Goal: Task Accomplishment & Management: Use online tool/utility

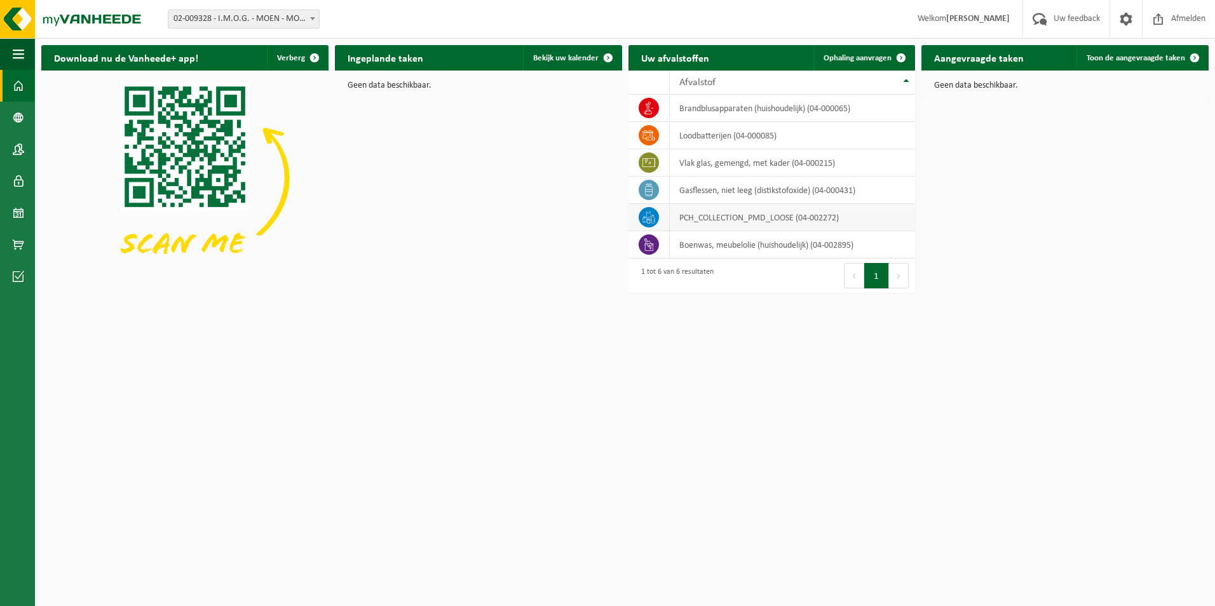
click at [709, 218] on td "PCH_COLLECTION_PMD_LOOSE (04-002272)" at bounding box center [792, 217] width 245 height 27
click at [744, 217] on td "PCH_COLLECTION_PMD_LOOSE (04-002272)" at bounding box center [792, 217] width 245 height 27
click at [687, 218] on td "PCH_COLLECTION_PMD_LOOSE (04-002272)" at bounding box center [792, 217] width 245 height 27
click at [648, 221] on icon at bounding box center [649, 217] width 13 height 13
click at [869, 58] on span "Ophaling aanvragen" at bounding box center [858, 58] width 68 height 8
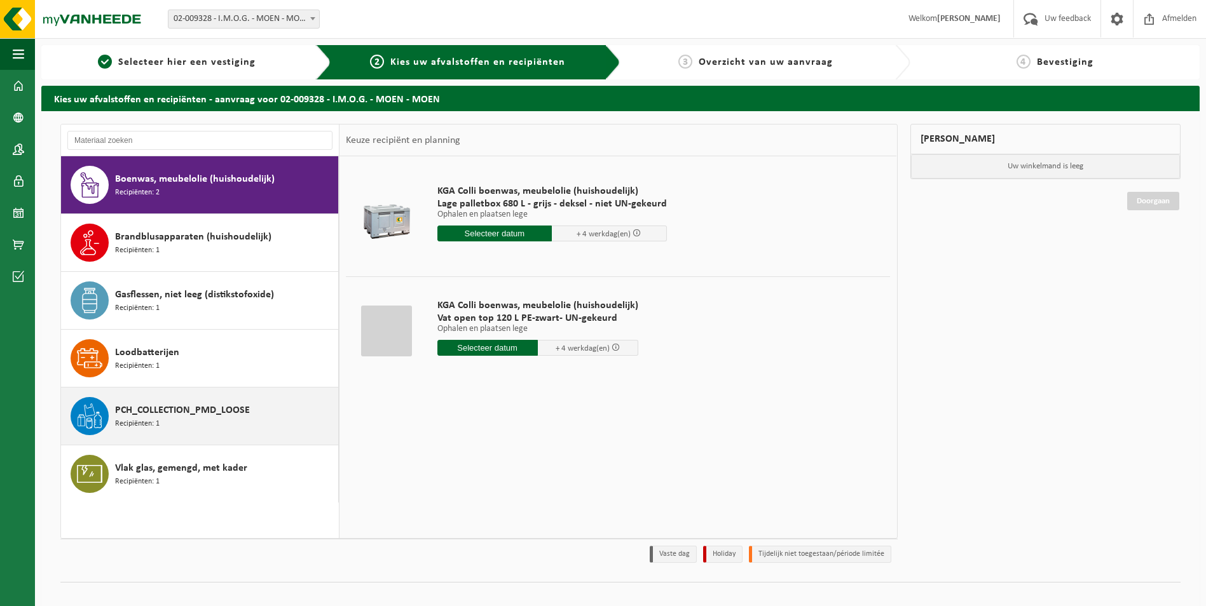
click at [165, 416] on span "PCH_COLLECTION_PMD_LOOSE" at bounding box center [182, 410] width 135 height 15
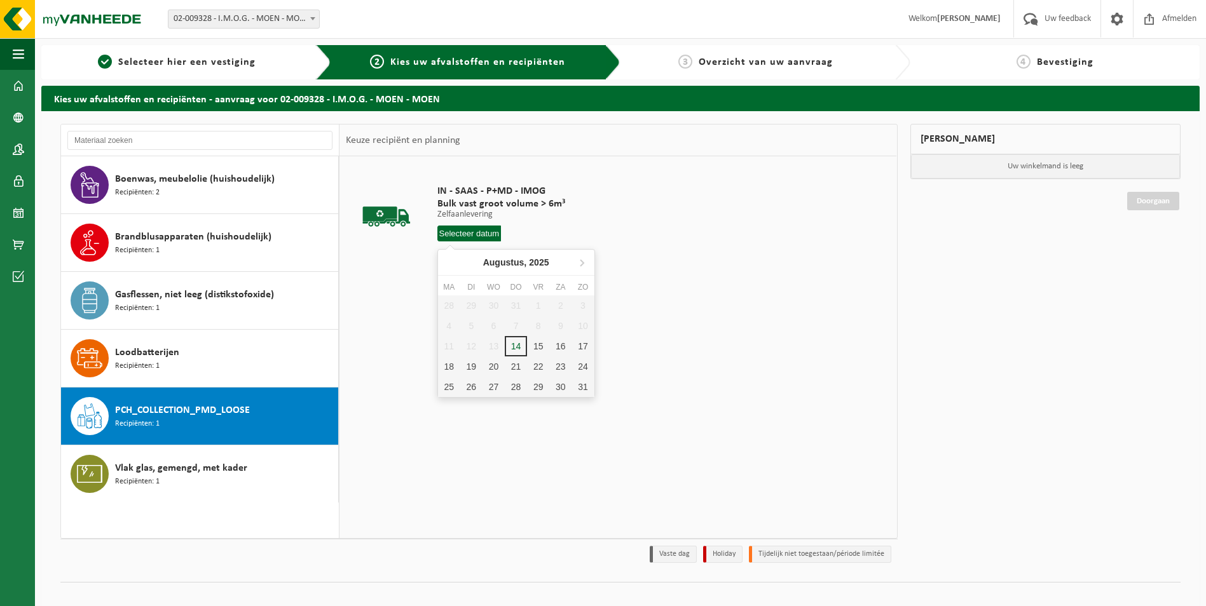
click at [471, 233] on input "text" at bounding box center [469, 234] width 64 height 16
click at [451, 364] on div "18" at bounding box center [449, 367] width 22 height 20
type input "Van [DATE]"
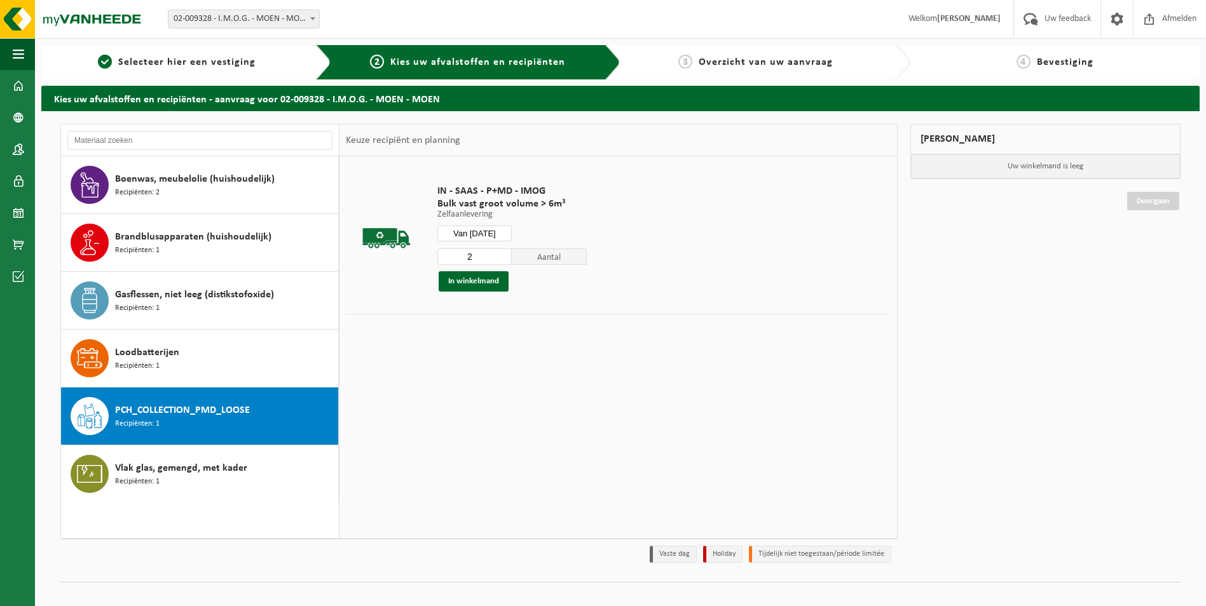
click at [501, 254] on input "2" at bounding box center [474, 257] width 75 height 17
click at [501, 254] on input "3" at bounding box center [474, 257] width 75 height 17
type input "4"
click at [501, 254] on input "4" at bounding box center [474, 257] width 75 height 17
click at [479, 280] on button "In winkelmand" at bounding box center [474, 281] width 70 height 20
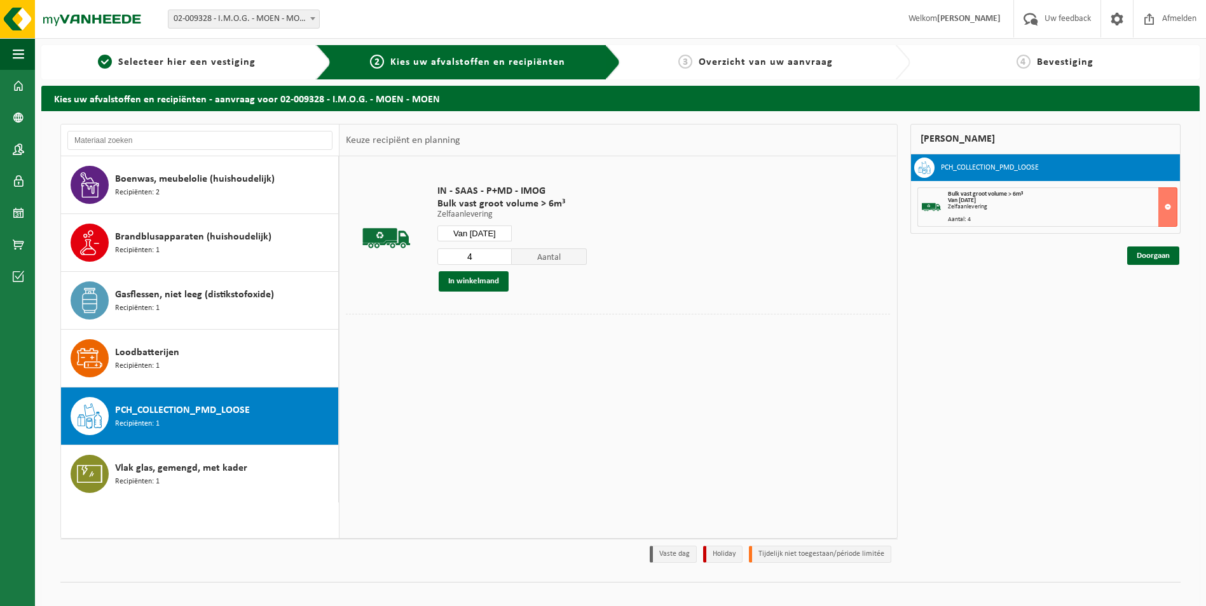
click at [495, 230] on input "Van [DATE]" at bounding box center [474, 234] width 75 height 16
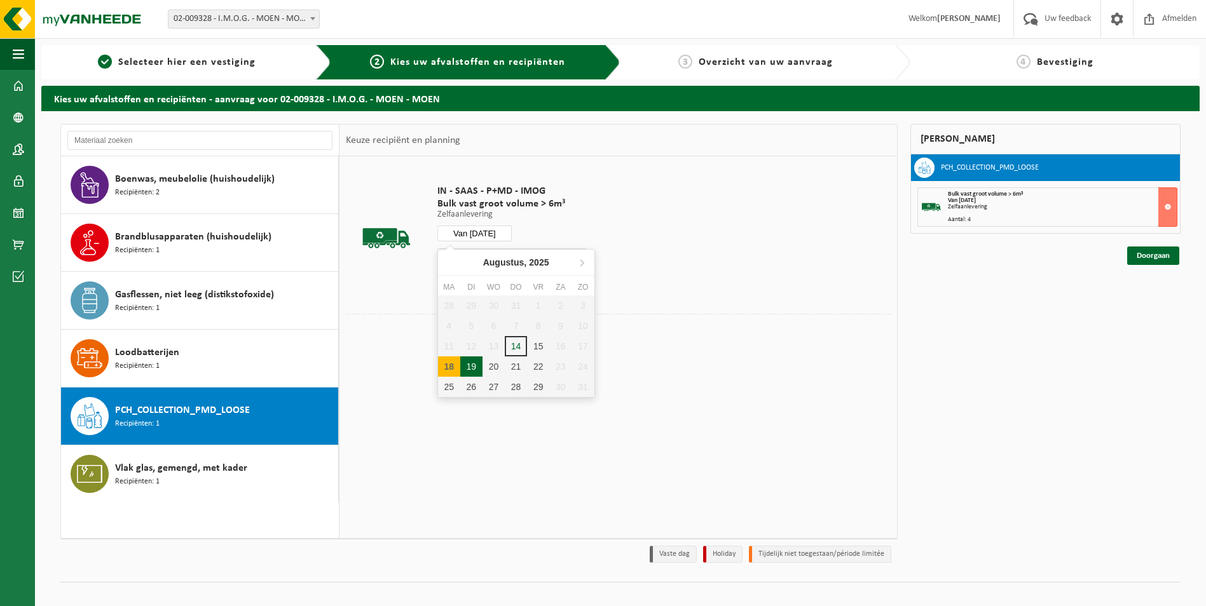
click at [476, 361] on div "19" at bounding box center [471, 367] width 22 height 20
type input "Van [DATE]"
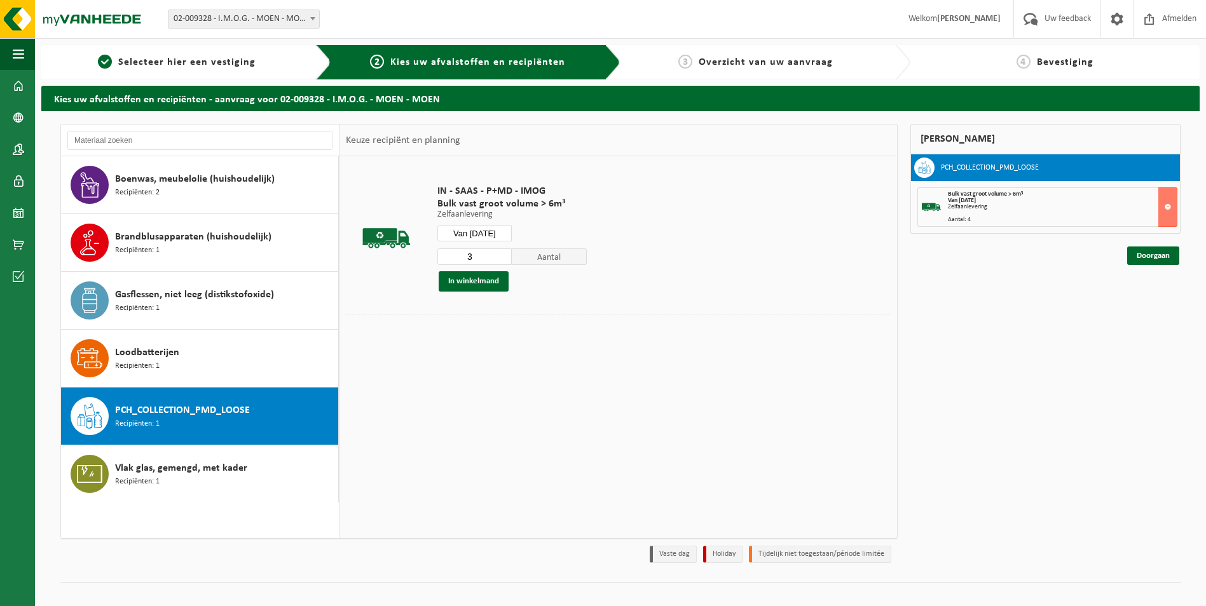
click at [500, 261] on input "3" at bounding box center [474, 257] width 75 height 17
type input "2"
click at [500, 261] on input "2" at bounding box center [474, 257] width 75 height 17
click at [486, 277] on button "In winkelmand" at bounding box center [474, 281] width 70 height 20
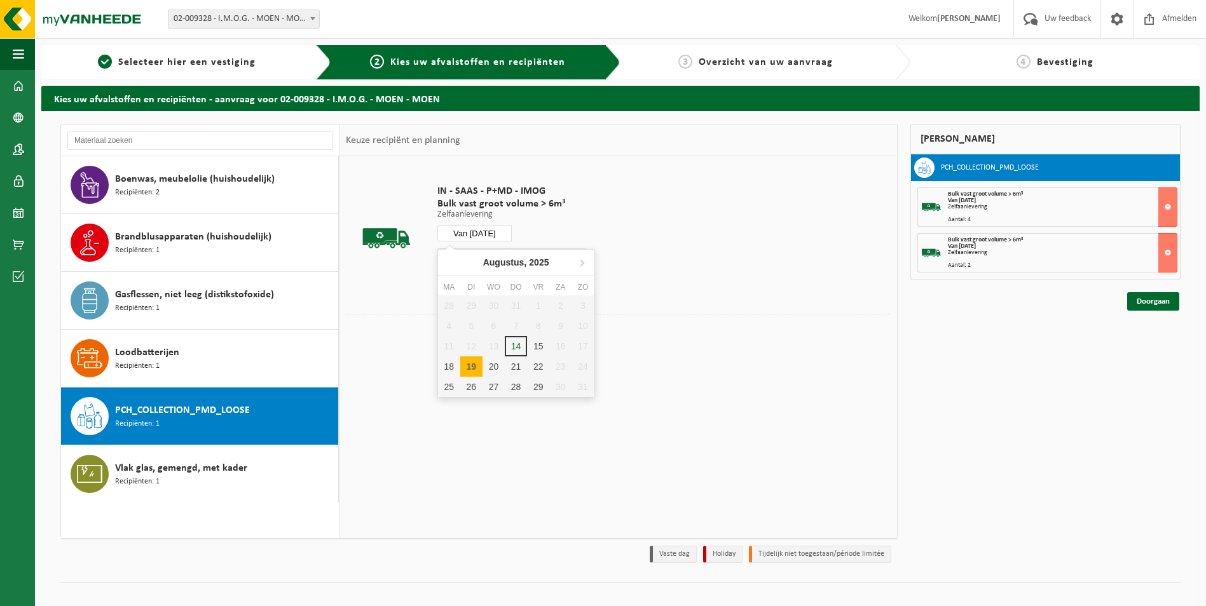
click at [484, 234] on input "Van [DATE]" at bounding box center [474, 234] width 75 height 16
click at [498, 369] on div "20" at bounding box center [493, 367] width 22 height 20
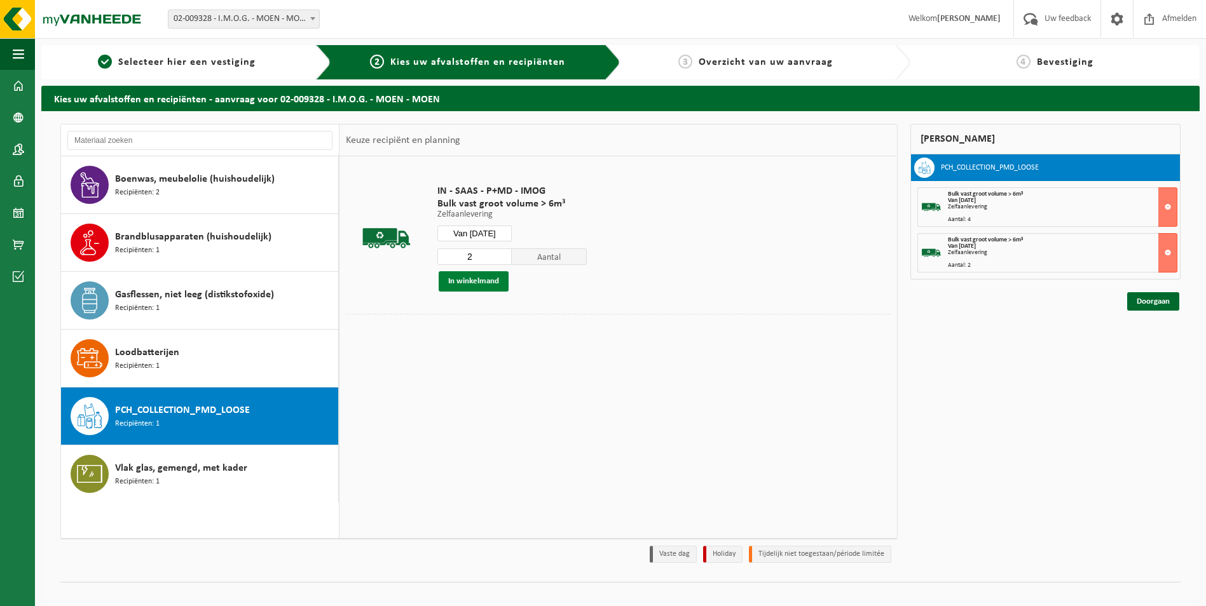
click at [496, 280] on button "In winkelmand" at bounding box center [474, 281] width 70 height 20
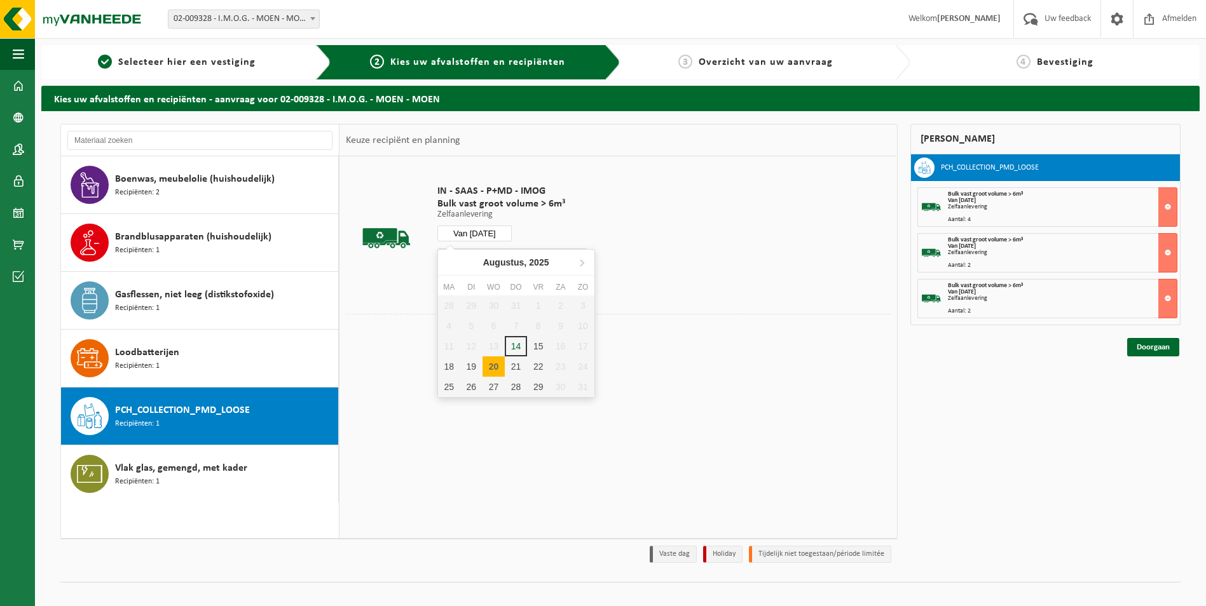
click at [475, 229] on input "Van [DATE]" at bounding box center [474, 234] width 75 height 16
click at [515, 367] on div "21" at bounding box center [516, 367] width 22 height 20
type input "Van [DATE]"
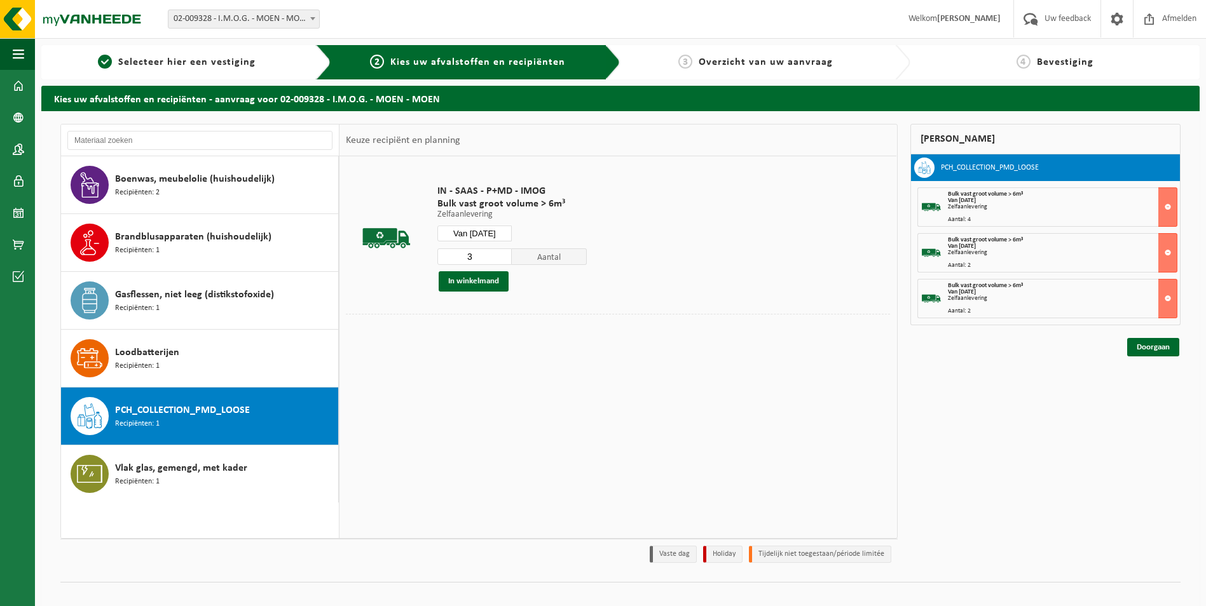
type input "3"
click at [503, 255] on input "3" at bounding box center [474, 257] width 75 height 17
click at [489, 282] on button "In winkelmand" at bounding box center [474, 281] width 70 height 20
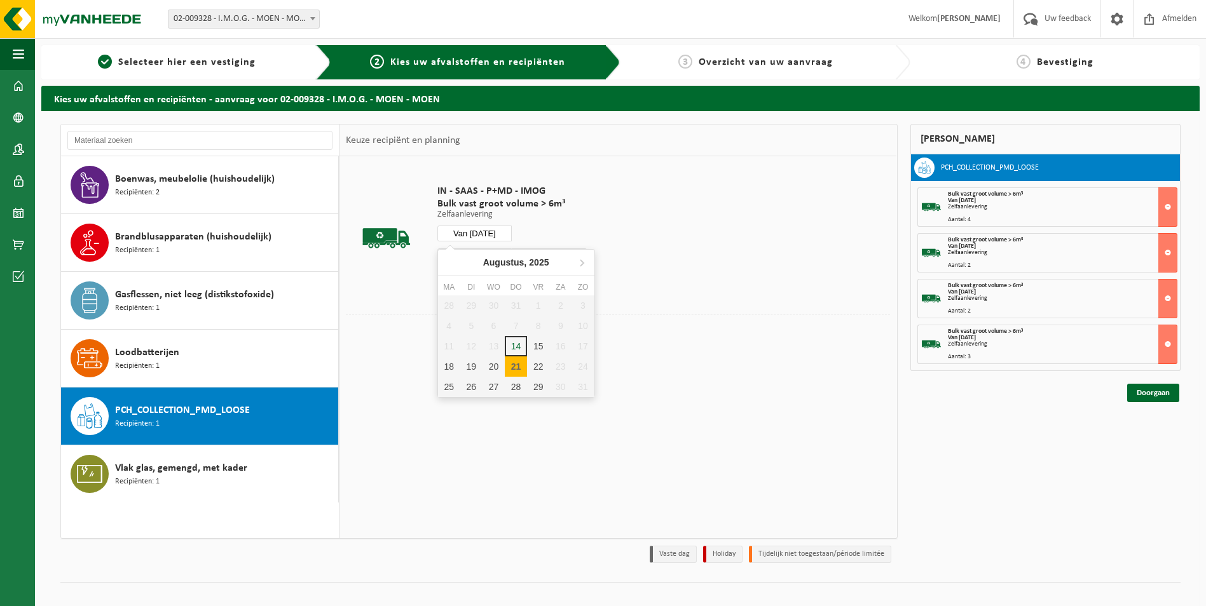
click at [491, 234] on input "Van [DATE]" at bounding box center [474, 234] width 75 height 16
click at [541, 368] on div "22" at bounding box center [538, 367] width 22 height 20
type input "Van [DATE]"
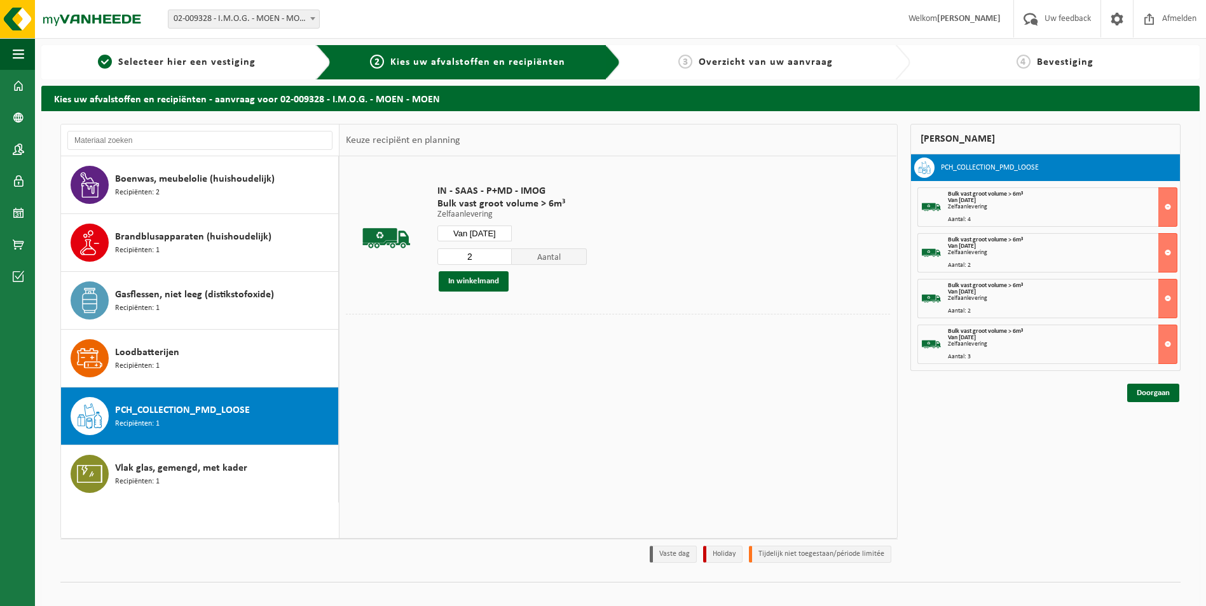
type input "2"
click at [502, 260] on input "2" at bounding box center [474, 257] width 75 height 17
click at [489, 284] on button "In winkelmand" at bounding box center [474, 281] width 70 height 20
click at [1158, 438] on link "Doorgaan" at bounding box center [1153, 439] width 52 height 18
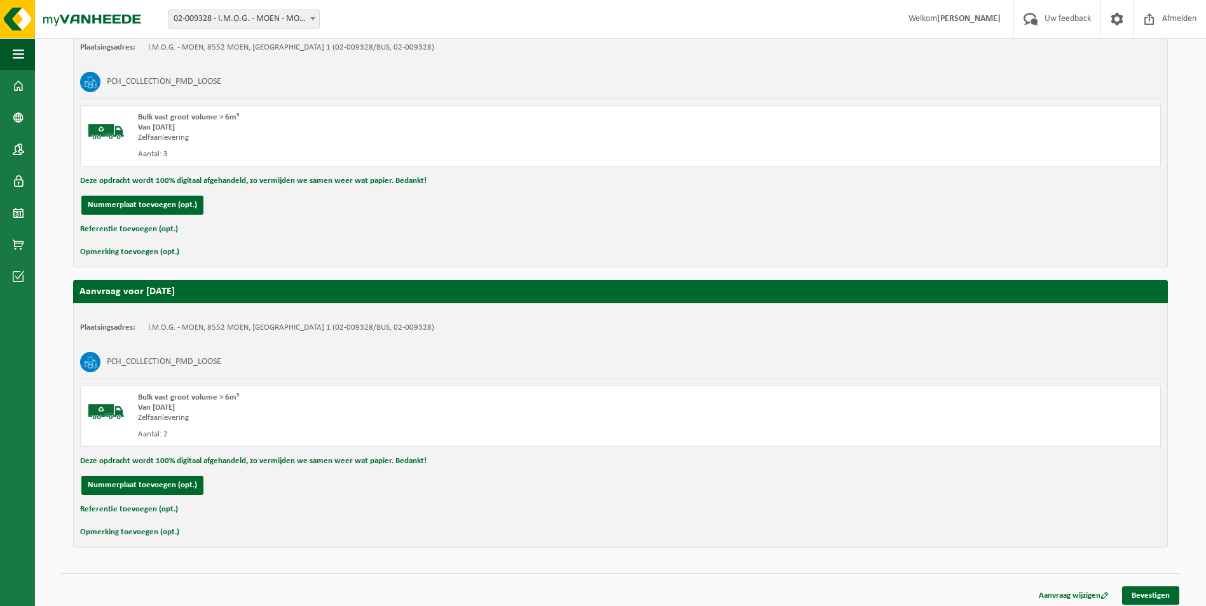
scroll to position [1109, 0]
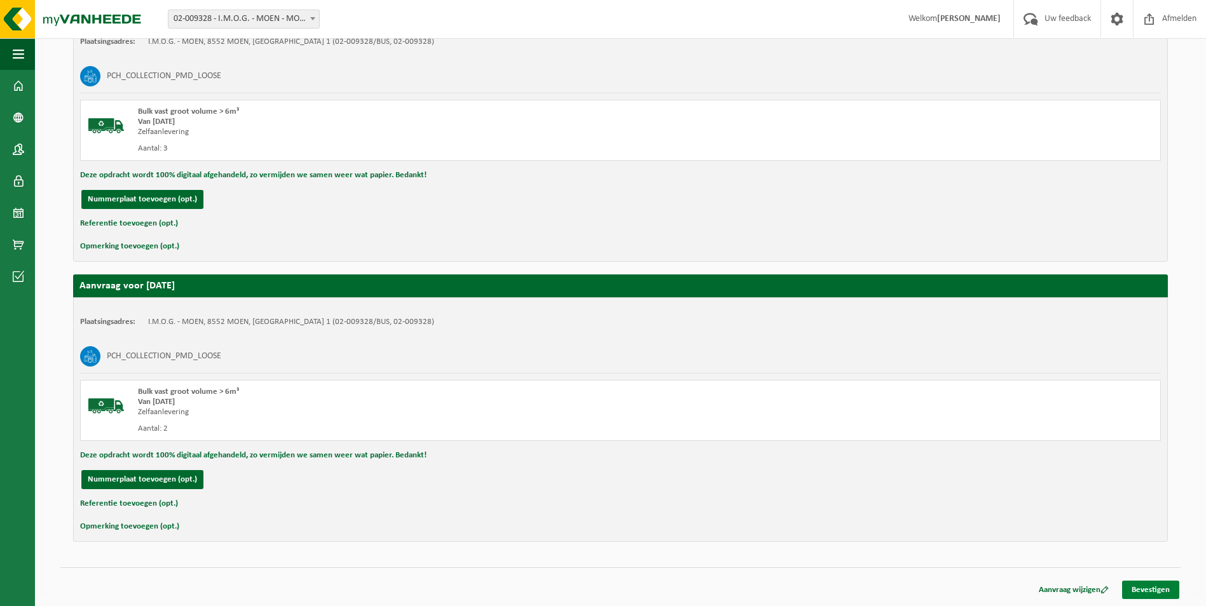
click at [1158, 592] on link "Bevestigen" at bounding box center [1150, 590] width 57 height 18
